Goal: Task Accomplishment & Management: Complete application form

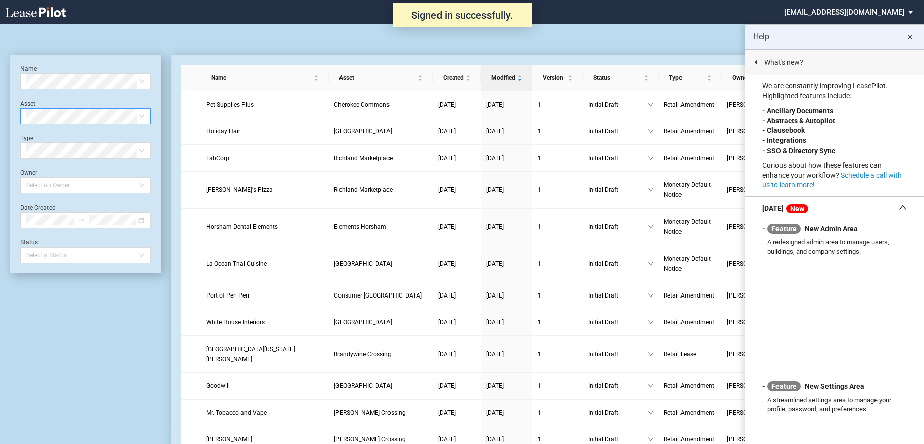
click at [141, 117] on span at bounding box center [85, 116] width 118 height 15
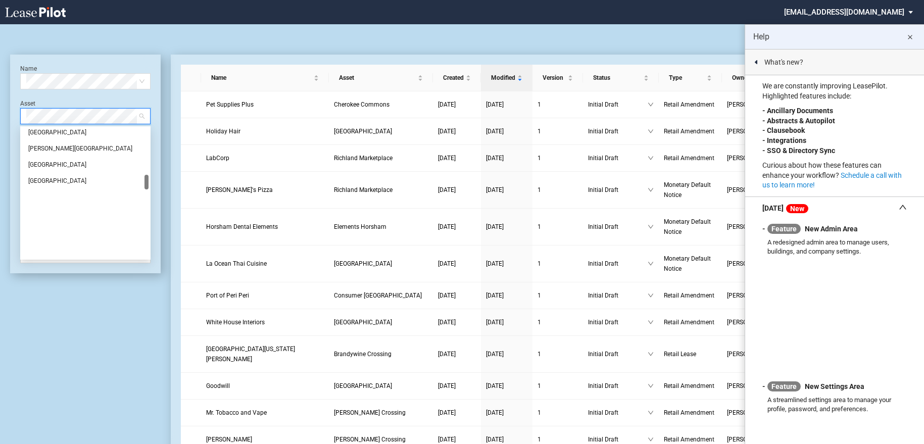
scroll to position [404, 0]
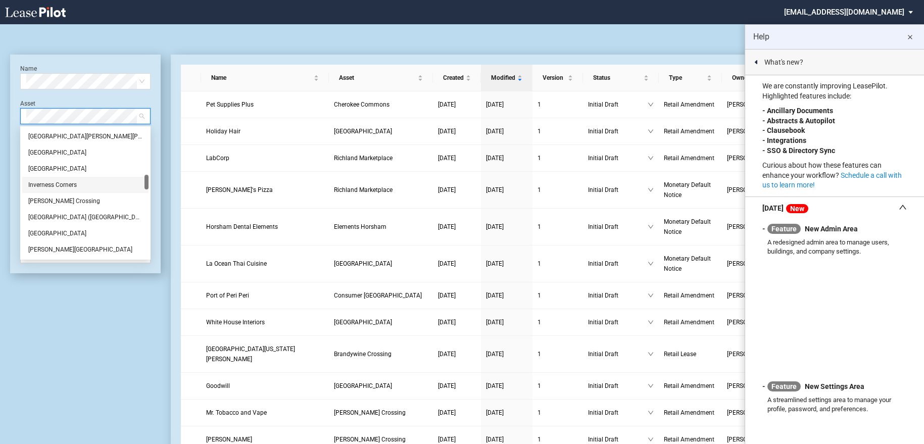
click at [59, 182] on div "Inverness Corners" at bounding box center [85, 185] width 114 height 10
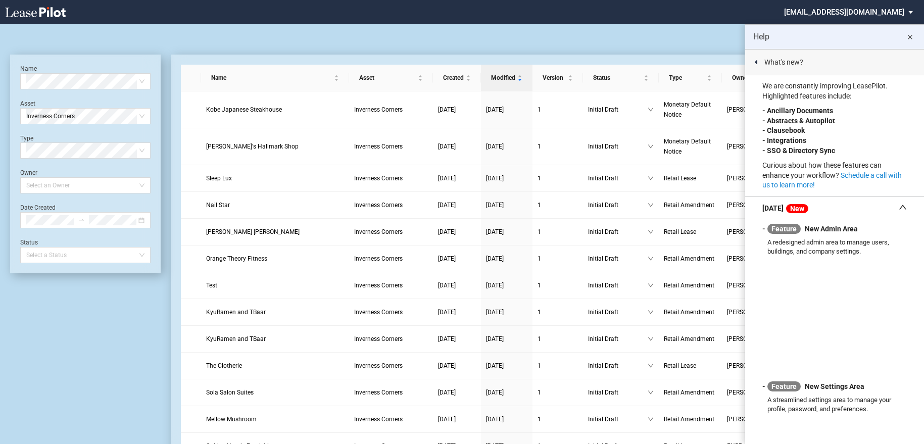
click at [853, 43] on div "Help close" at bounding box center [834, 37] width 179 height 24
click at [635, 40] on div "Retail Amendment Blank Form Retail Lease Blank Form" at bounding box center [461, 36] width 903 height 24
click at [913, 36] on md-icon "close" at bounding box center [909, 37] width 12 height 12
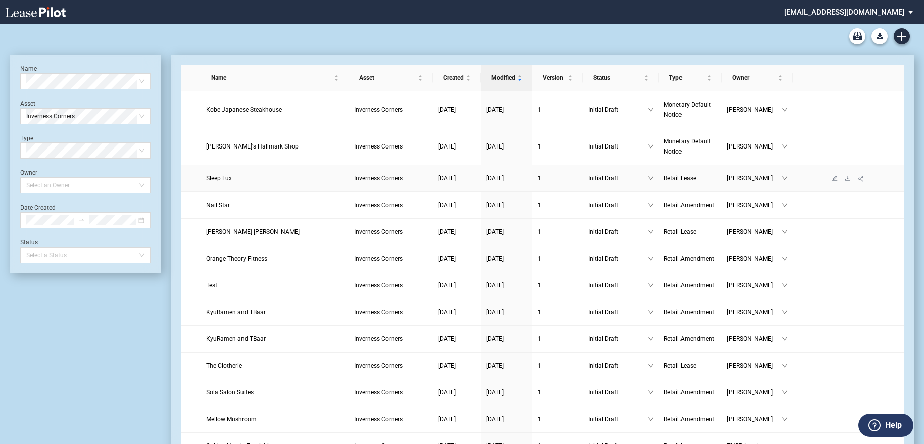
click at [223, 179] on span "Sleep Lux" at bounding box center [219, 178] width 26 height 7
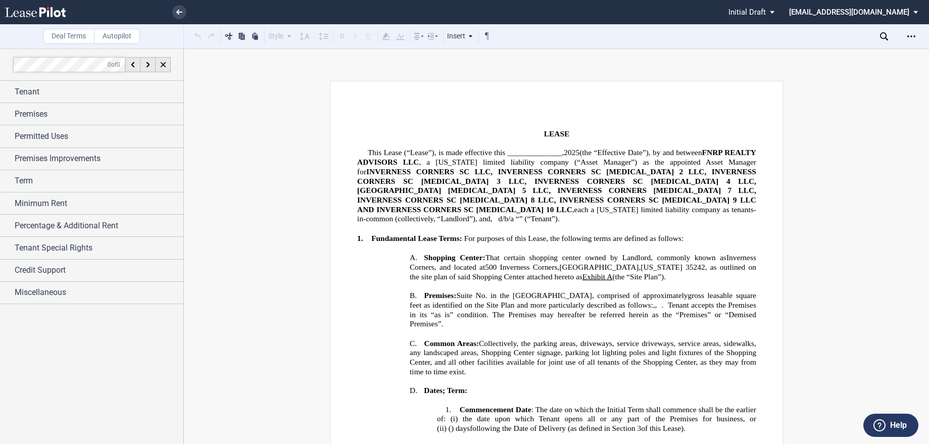
click at [497, 165] on span ", a Delaware limited liability company (“Asset Manager”) as the appointed Asset…" at bounding box center [557, 167] width 401 height 18
click at [47, 12] on use at bounding box center [35, 12] width 61 height 10
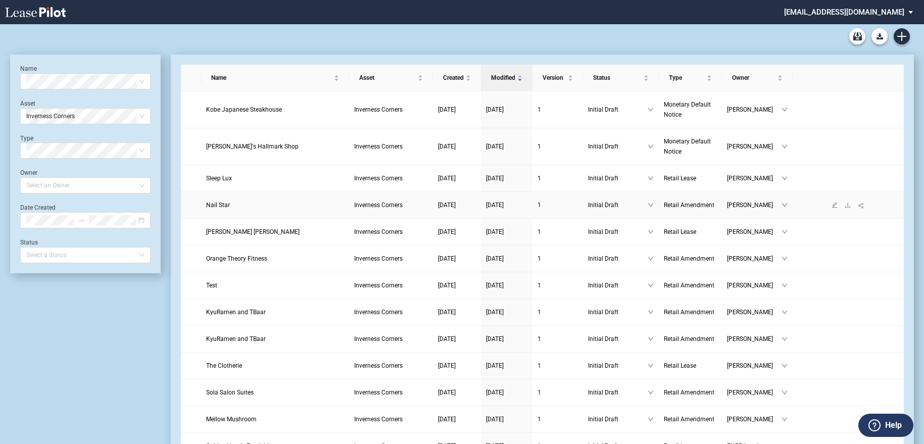
click at [225, 207] on span "Nail Star" at bounding box center [218, 204] width 24 height 7
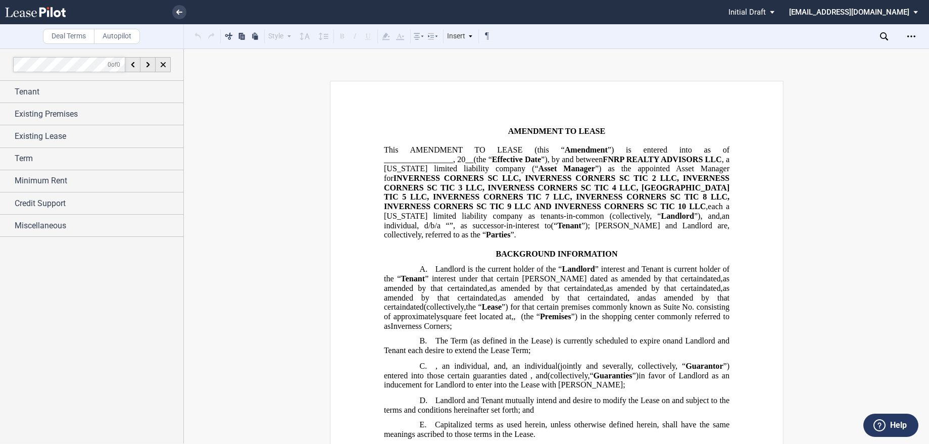
click at [42, 13] on use at bounding box center [35, 12] width 61 height 10
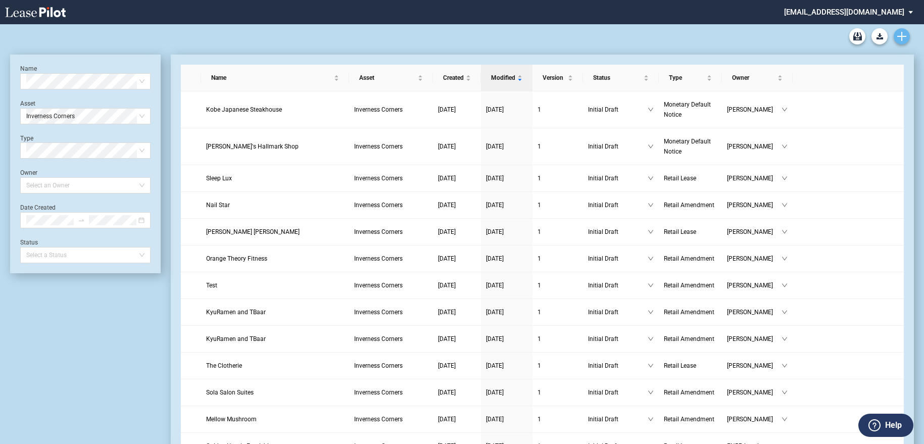
click at [906, 36] on link "Create new document" at bounding box center [901, 36] width 16 height 16
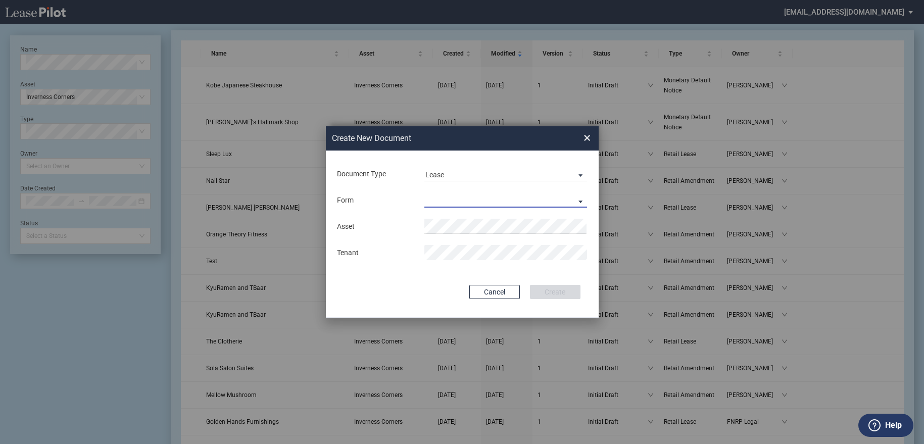
click at [458, 198] on md-select "Retail Lease Monetary Default Notice" at bounding box center [505, 199] width 163 height 15
click at [455, 208] on md-option "Retail Lease" at bounding box center [506, 201] width 179 height 24
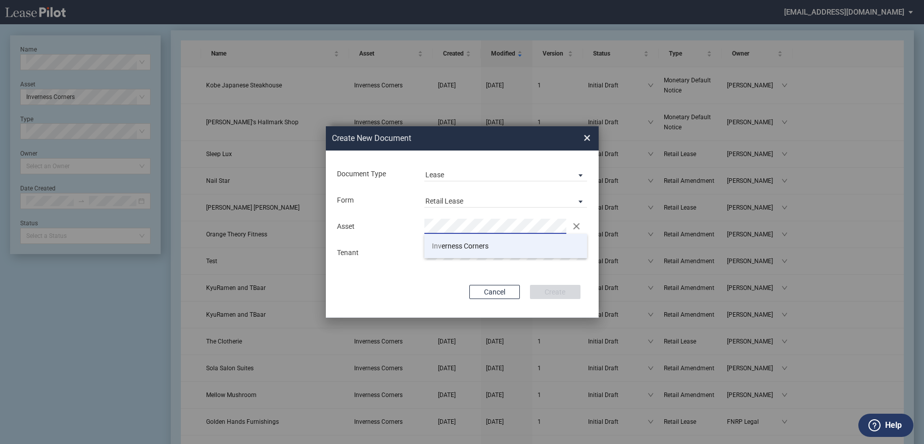
click at [448, 243] on span "Inv erness Corners" at bounding box center [460, 246] width 57 height 8
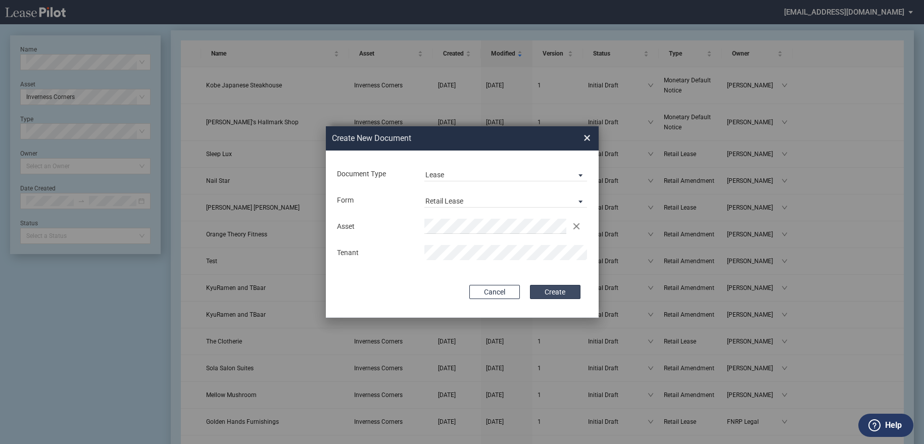
click at [556, 291] on button "Create" at bounding box center [555, 292] width 50 height 14
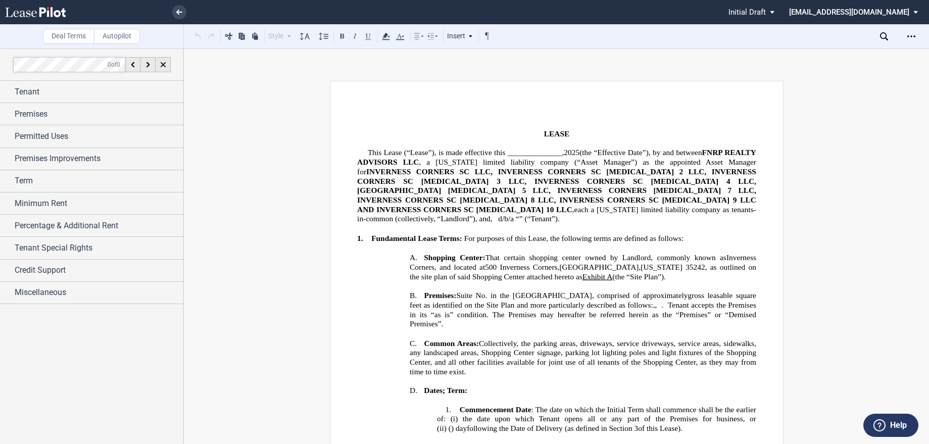
click at [378, 62] on div "Deal Terms Autopilot Style Normal 8pt 9pt 10pt 10.5pt 11pt 12pt 14pt 16pt Norma…" at bounding box center [464, 245] width 929 height 395
click at [50, 14] on icon at bounding box center [35, 12] width 61 height 10
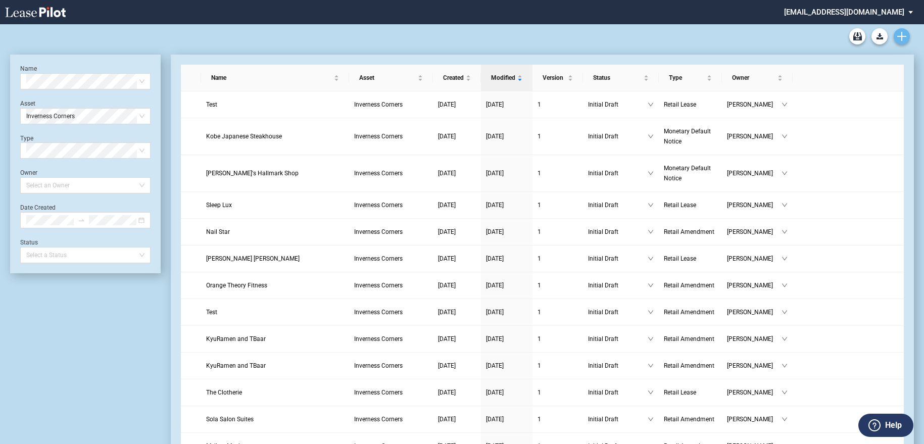
click at [900, 38] on icon "Create new document" at bounding box center [901, 36] width 9 height 9
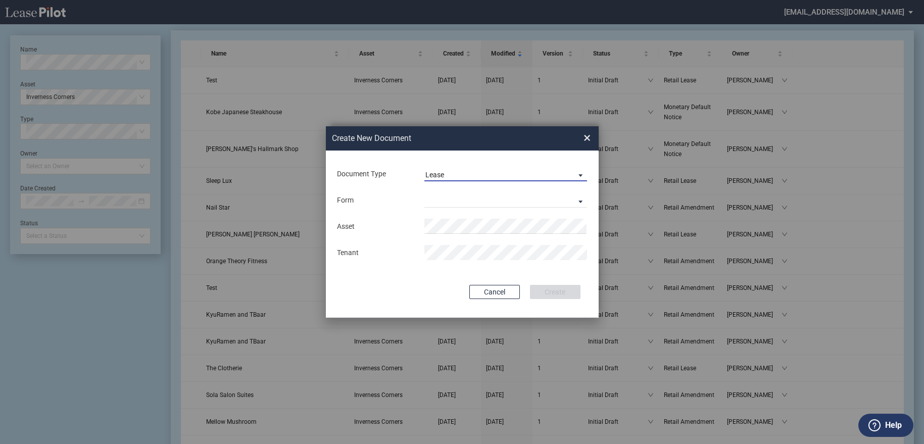
click at [576, 175] on span "Document Type: \aLease\a" at bounding box center [578, 175] width 12 height 10
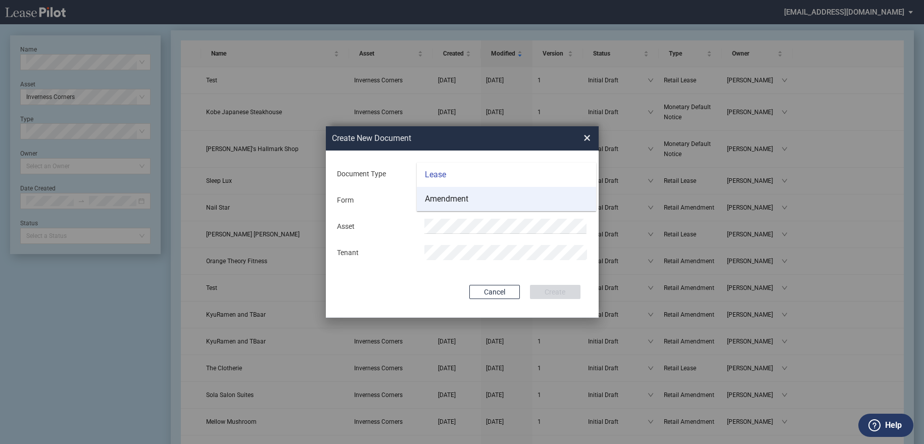
click at [563, 195] on md-option "Amendment" at bounding box center [506, 199] width 179 height 24
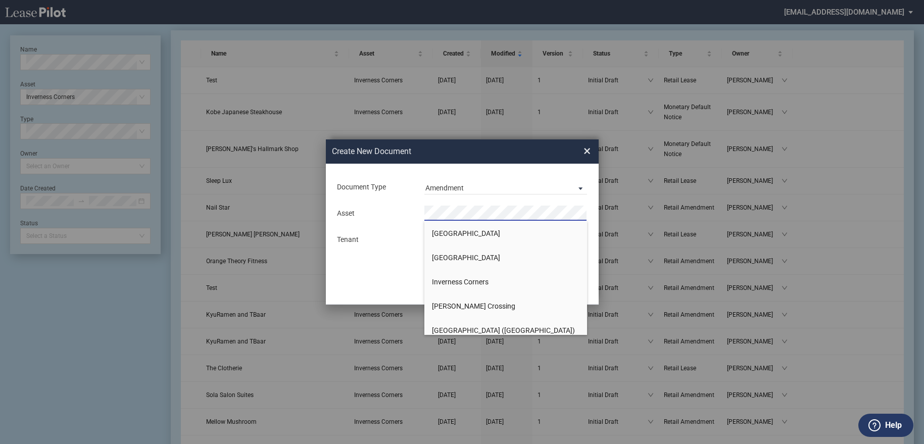
scroll to position [505, 0]
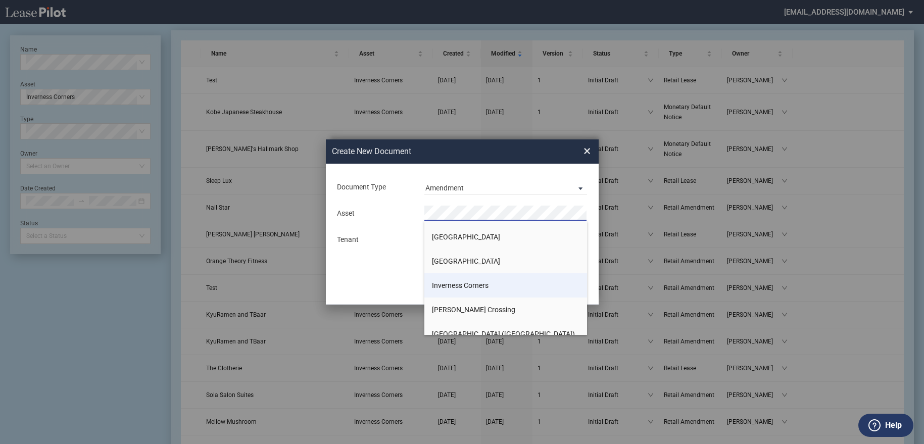
click at [497, 287] on li "Inverness Corners" at bounding box center [505, 285] width 163 height 24
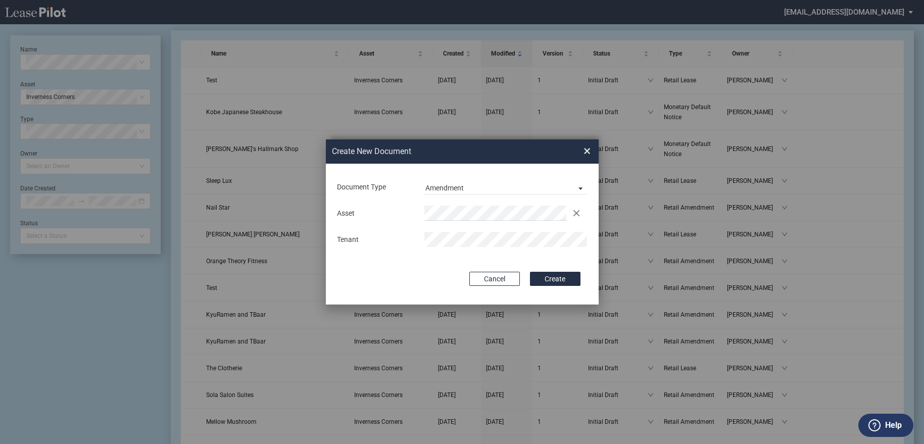
click at [530, 272] on button "Create" at bounding box center [555, 279] width 50 height 14
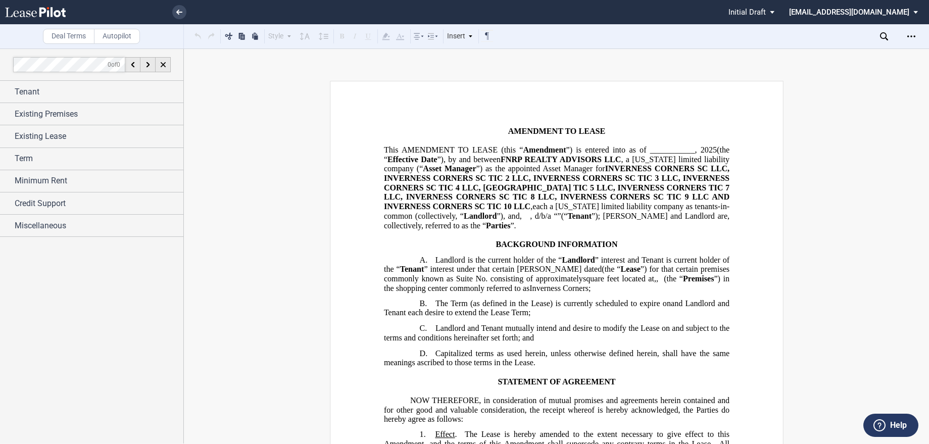
click at [40, 10] on use at bounding box center [35, 12] width 61 height 10
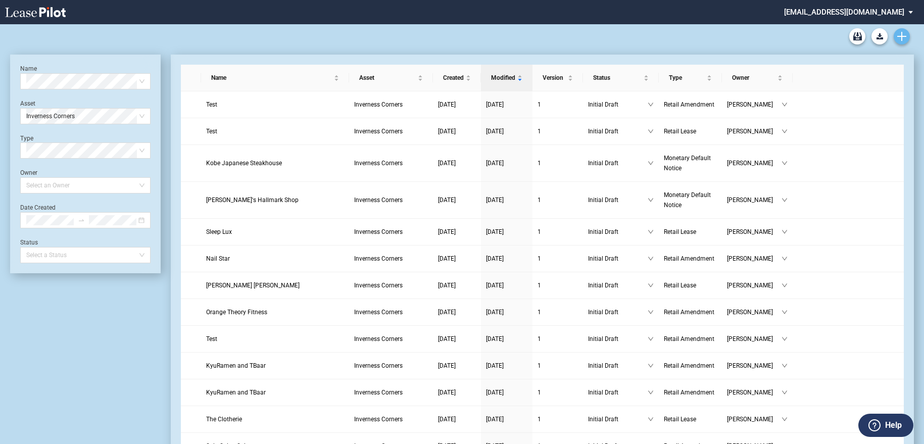
click at [906, 31] on link "Create new document" at bounding box center [901, 36] width 16 height 16
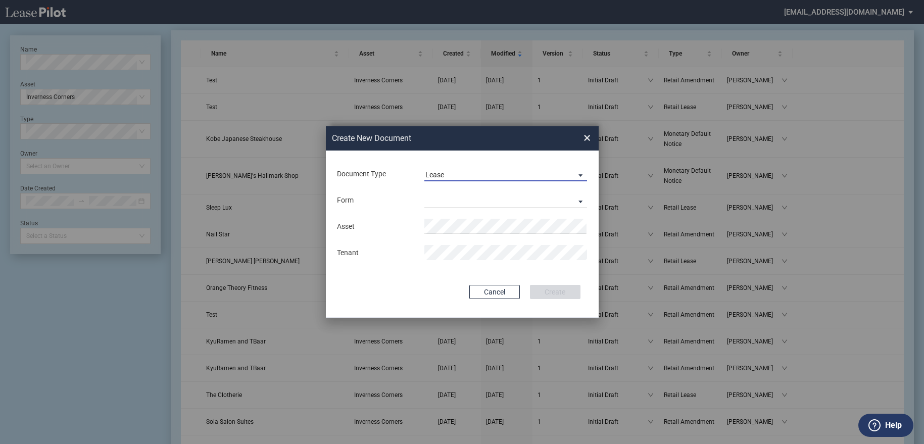
click at [582, 176] on span "Document Type: \aLease\a" at bounding box center [578, 175] width 12 height 10
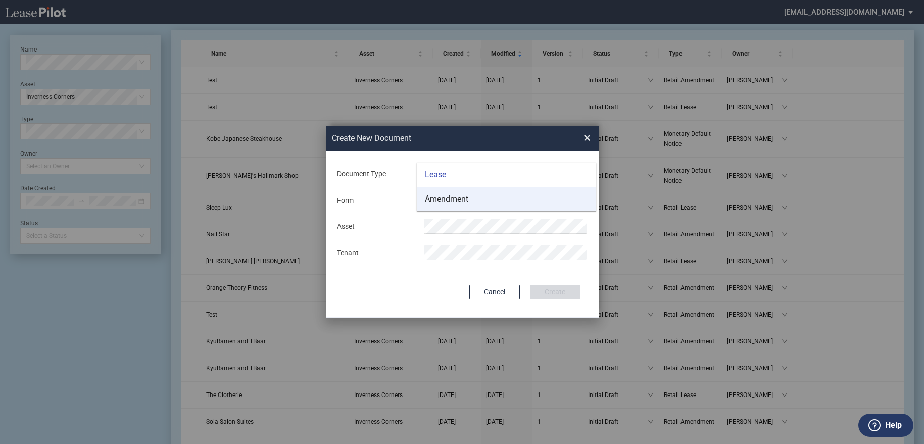
click at [552, 199] on md-option "Amendment" at bounding box center [506, 199] width 179 height 24
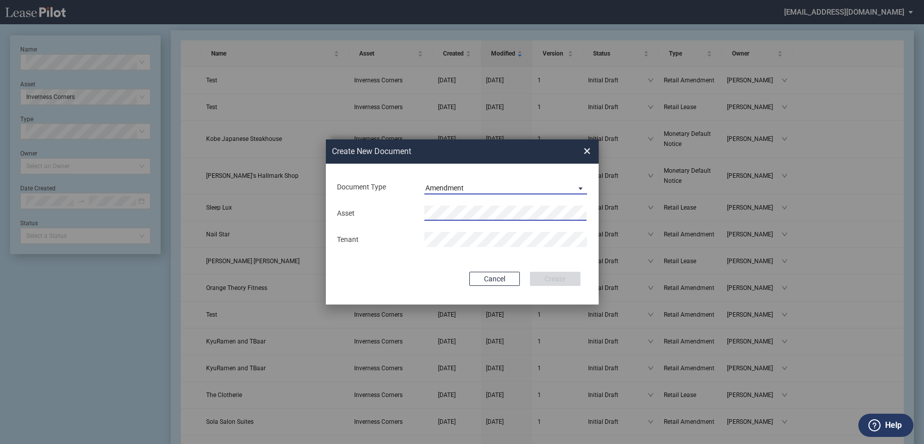
click at [486, 194] on md-select-value "Amendment" at bounding box center [505, 186] width 163 height 15
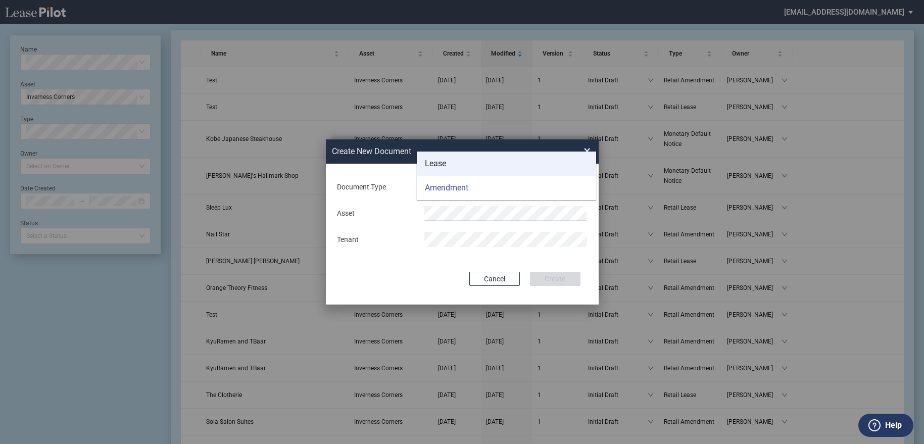
click at [469, 165] on md-option "Lease" at bounding box center [506, 163] width 179 height 24
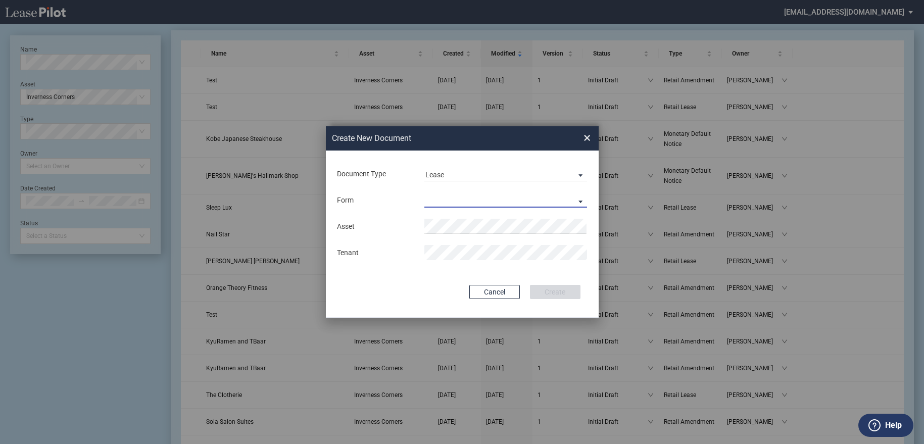
click at [469, 194] on md-select "Retail Lease Monetary Default Notice" at bounding box center [505, 199] width 163 height 15
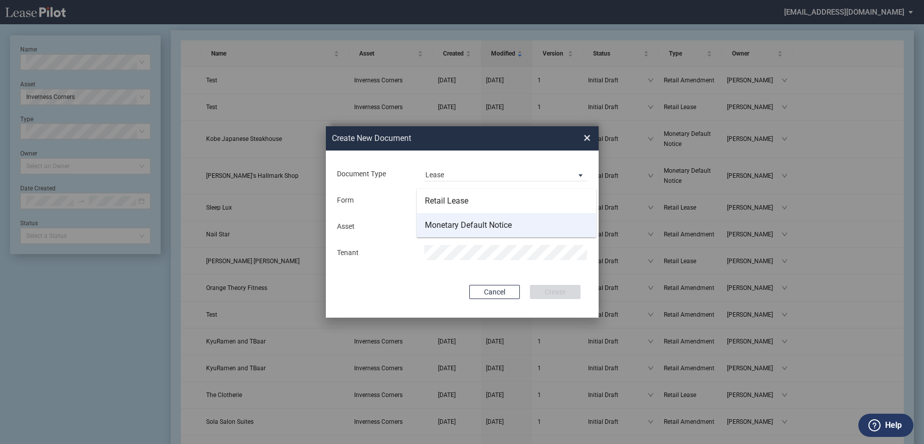
click at [466, 223] on div "Monetary Default Notice" at bounding box center [468, 225] width 87 height 11
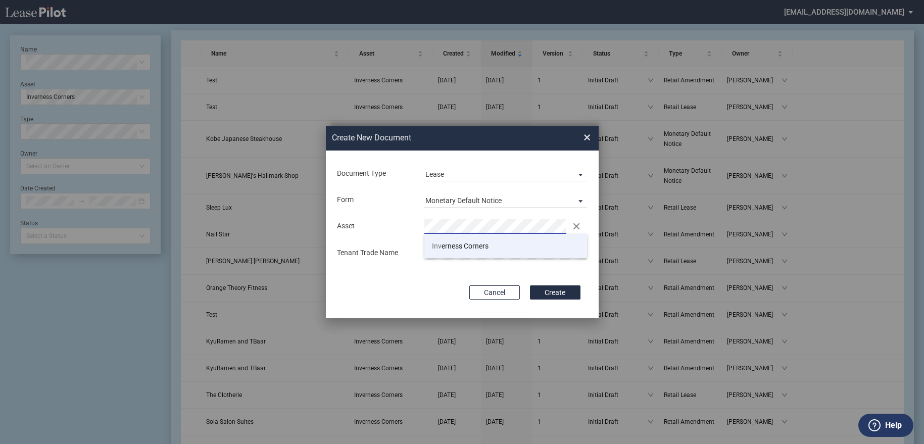
click at [470, 251] on li "Inv erness Corners" at bounding box center [505, 246] width 163 height 24
click at [546, 295] on button "Create" at bounding box center [555, 292] width 50 height 14
